Goal: Navigation & Orientation: Find specific page/section

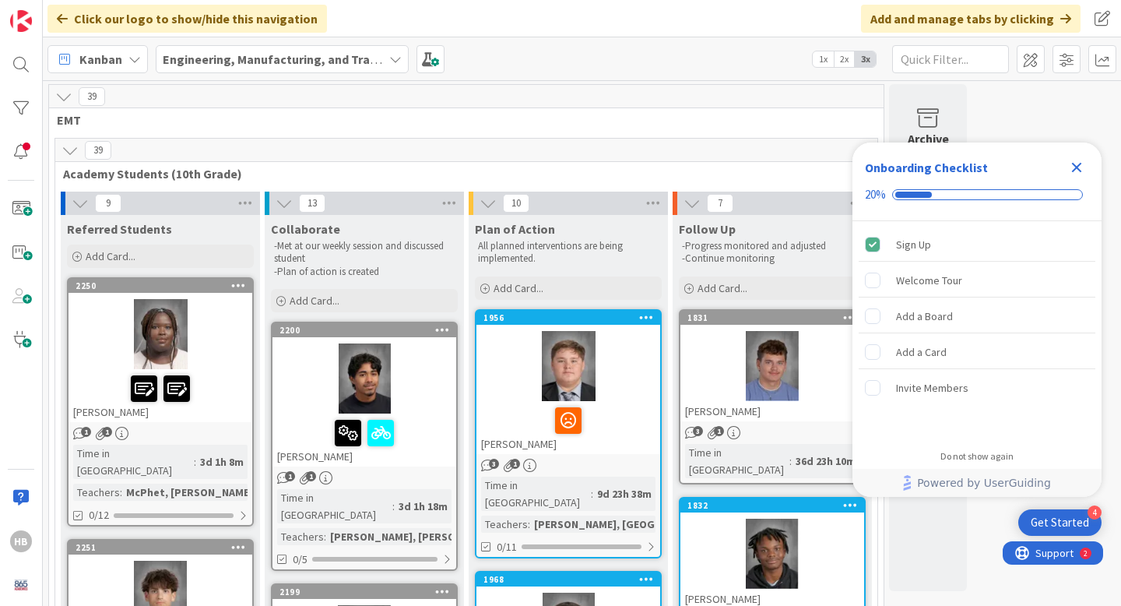
click at [1075, 159] on icon "Close Checklist" at bounding box center [1077, 167] width 19 height 19
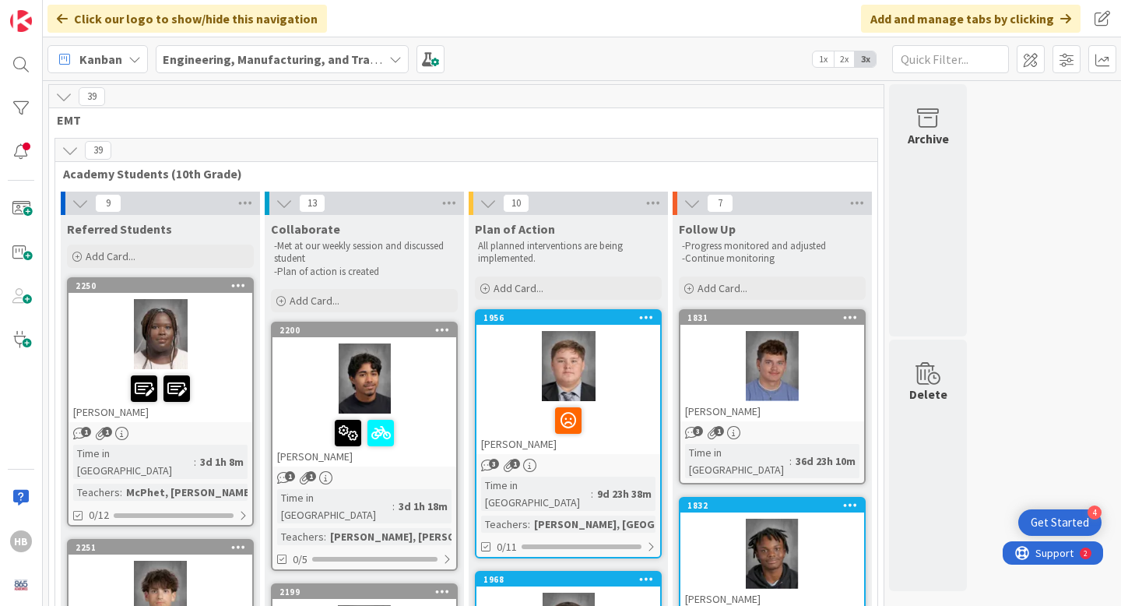
click at [364, 65] on b "Engineering, Manufacturing, and Transportation" at bounding box center [301, 59] width 276 height 16
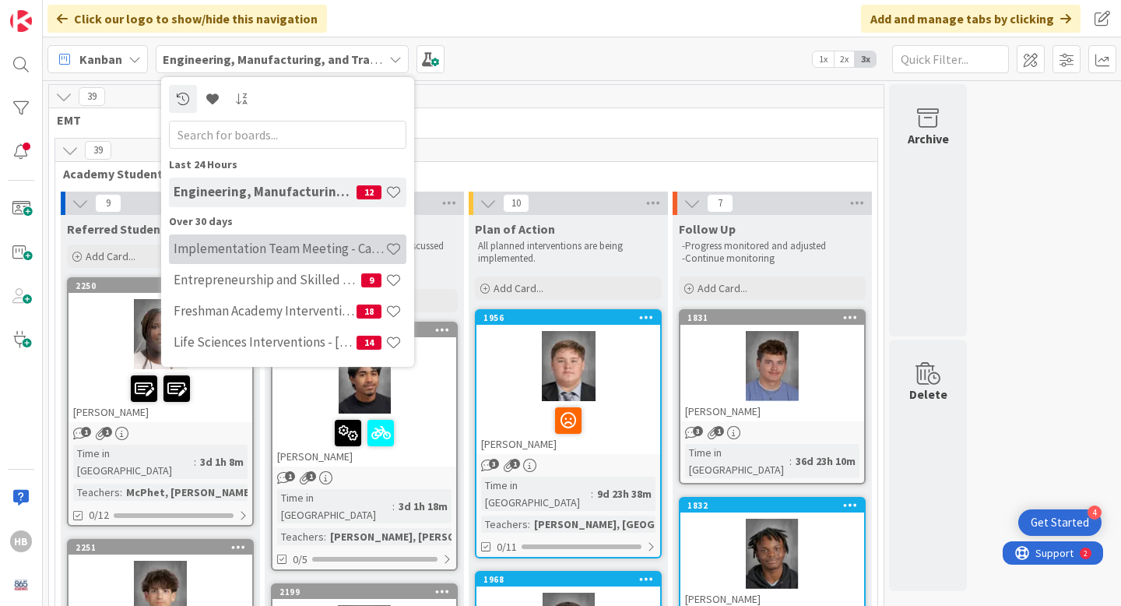
click at [301, 252] on h4 "Implementation Team Meeting - Career Themed" at bounding box center [280, 249] width 212 height 16
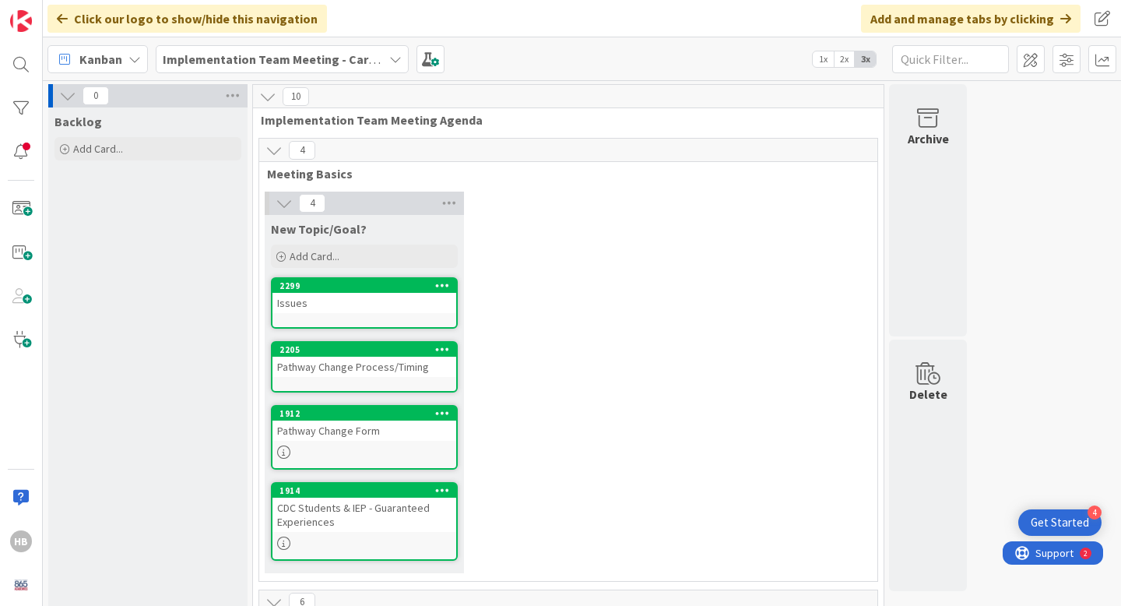
click at [376, 301] on div "Issues" at bounding box center [365, 303] width 184 height 20
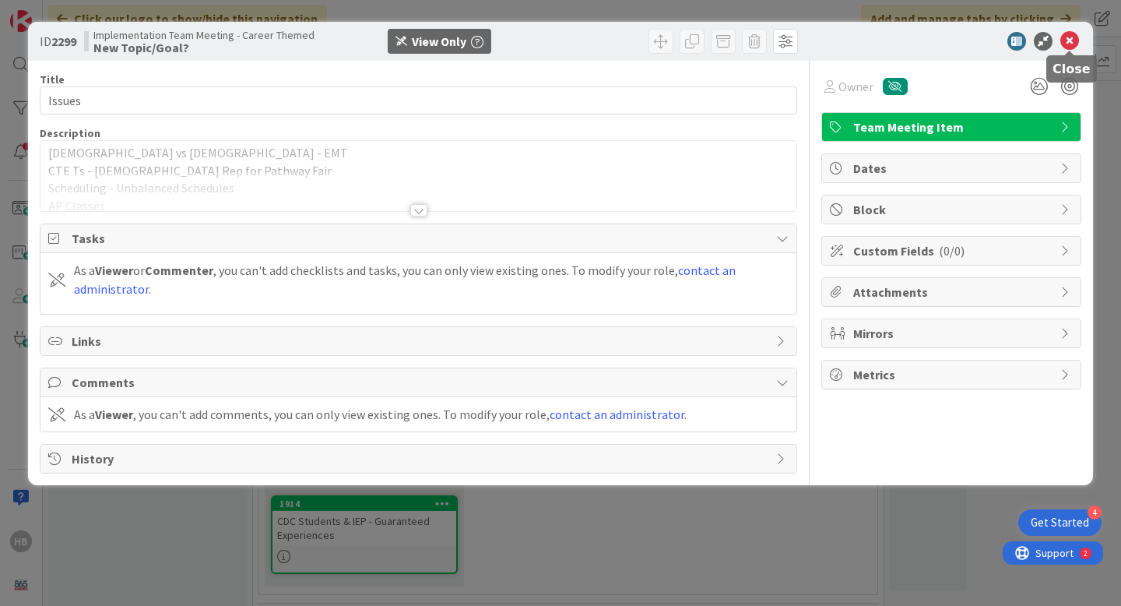
click at [1071, 39] on icon at bounding box center [1070, 41] width 19 height 19
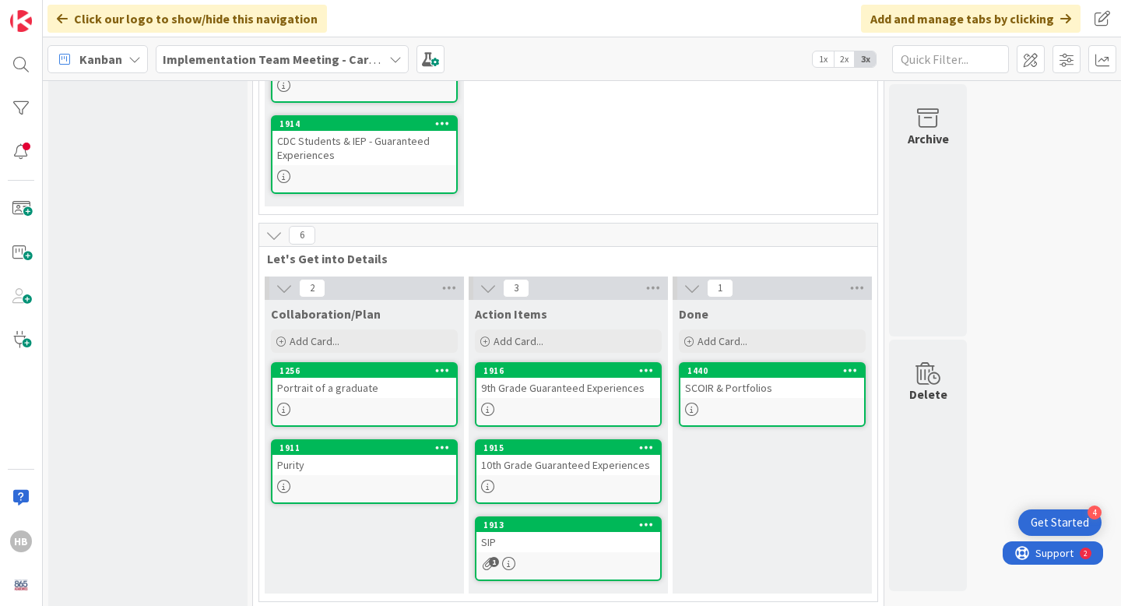
scroll to position [392, 0]
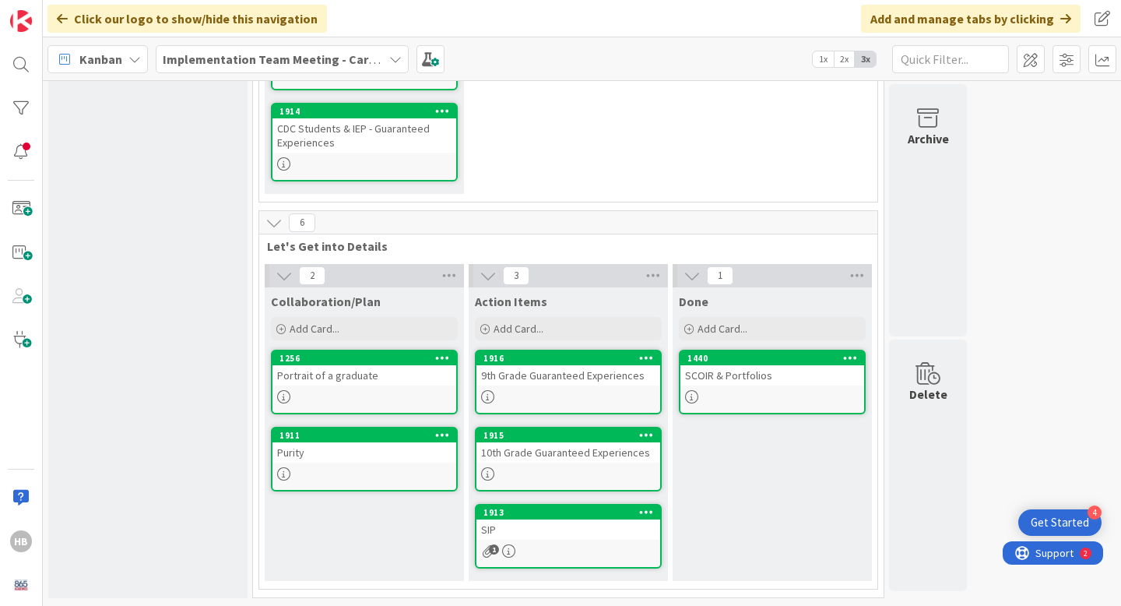
click at [537, 372] on div "9th Grade Guaranteed Experiences" at bounding box center [569, 375] width 184 height 20
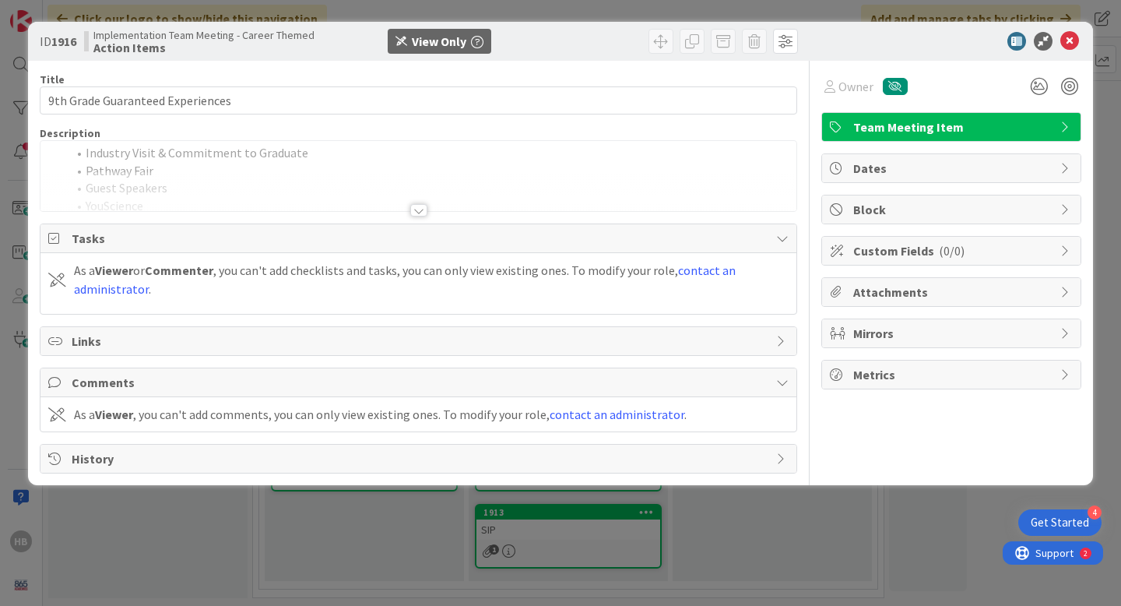
click at [420, 209] on div at bounding box center [418, 210] width 17 height 12
